Goal: Submit feedback/report problem

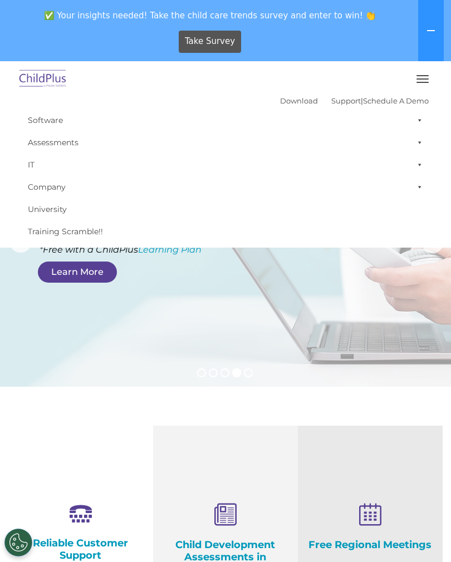
select select "MEDIUM"
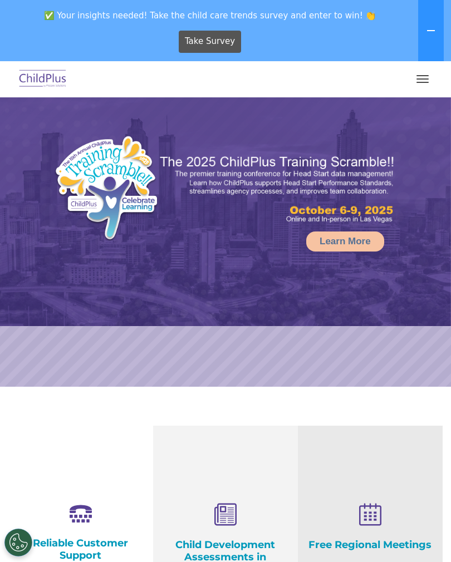
select select "MEDIUM"
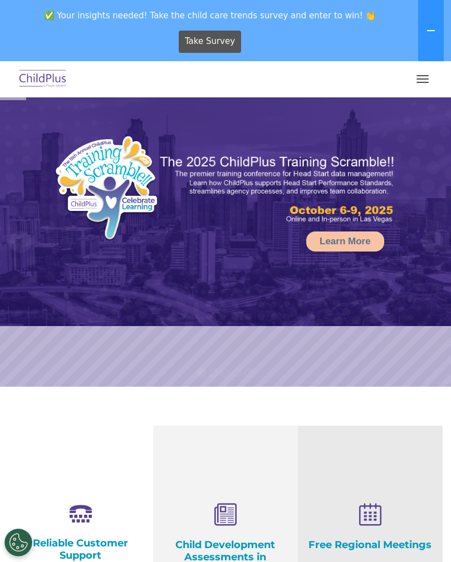
scroll to position [17, 0]
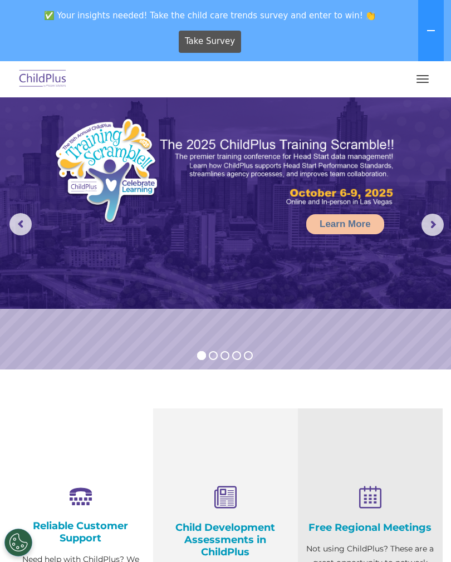
click at [421, 82] on span "button" at bounding box center [423, 82] width 12 height 1
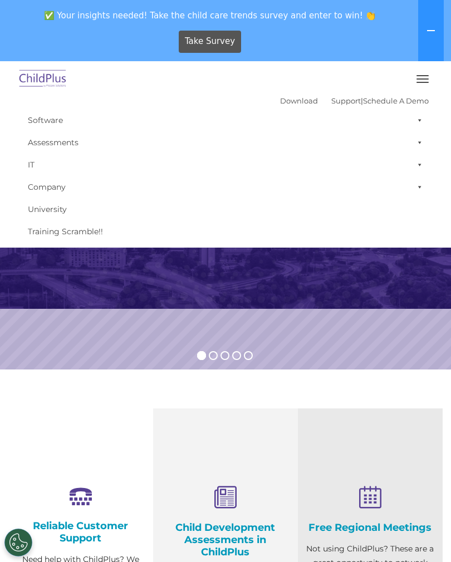
click at [371, 38] on div "Take Survey" at bounding box center [210, 41] width 412 height 31
click at [429, 29] on icon at bounding box center [431, 30] width 9 height 9
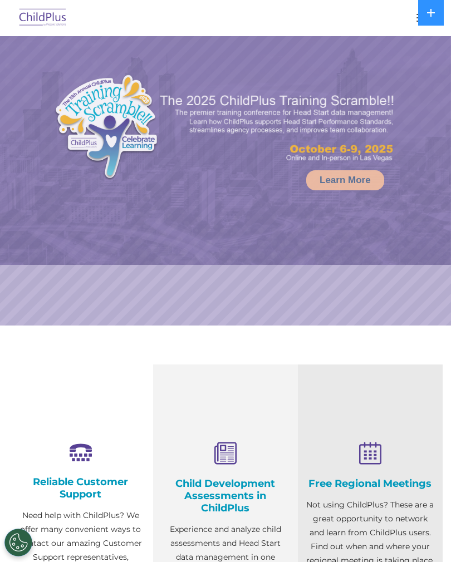
select select "MEDIUM"
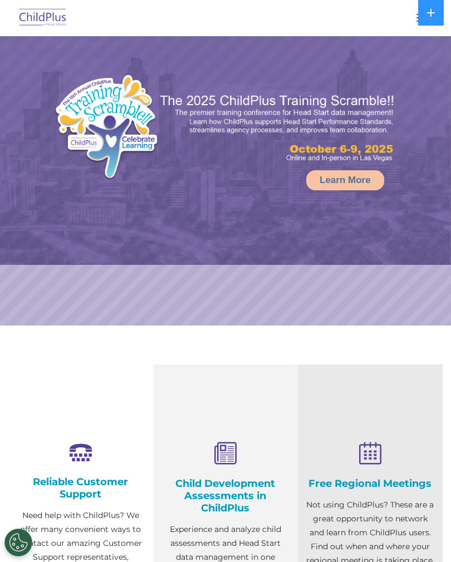
select select "MEDIUM"
